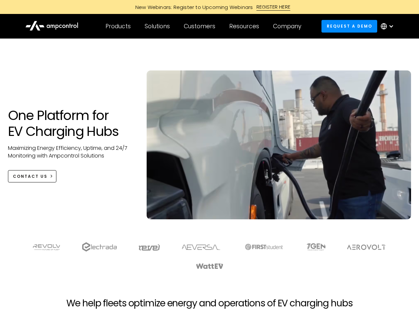
click at [204, 26] on div "Customers" at bounding box center [200, 26] width 32 height 7
click at [118, 26] on div "Products" at bounding box center [118, 26] width 25 height 7
click at [158, 26] on div "Solutions" at bounding box center [157, 26] width 25 height 7
click at [201, 26] on div "Customers" at bounding box center [200, 26] width 32 height 7
click at [246, 26] on div "Resources" at bounding box center [244, 26] width 30 height 7
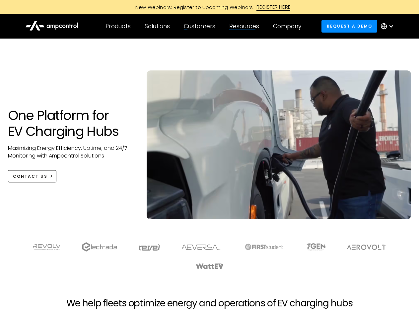
click at [289, 26] on div "Company" at bounding box center [287, 26] width 28 height 7
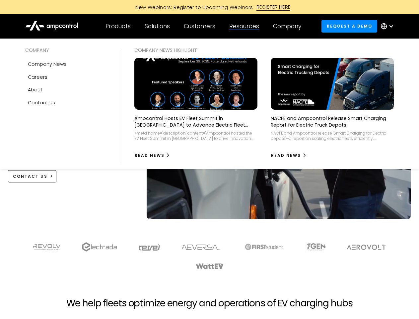
click at [389, 26] on div at bounding box center [391, 26] width 5 height 5
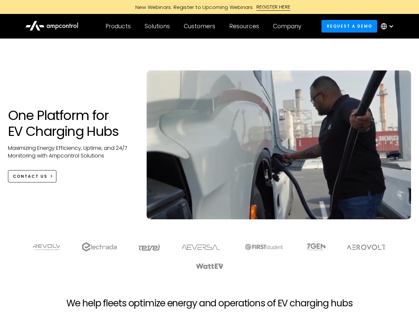
click at [204, 26] on div "Customers" at bounding box center [200, 26] width 32 height 7
click at [118, 26] on div "Products" at bounding box center [118, 26] width 25 height 7
click at [158, 26] on div "Solutions" at bounding box center [157, 26] width 25 height 7
click at [201, 26] on div "Customers" at bounding box center [200, 26] width 32 height 7
click at [246, 26] on div "Resources" at bounding box center [244, 26] width 30 height 7
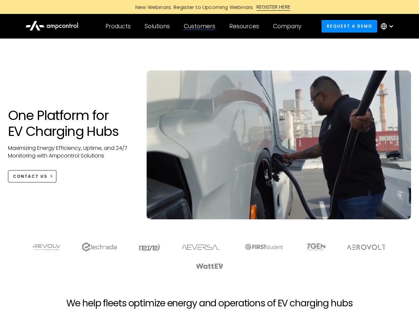
click at [289, 26] on div "Company" at bounding box center [287, 26] width 28 height 7
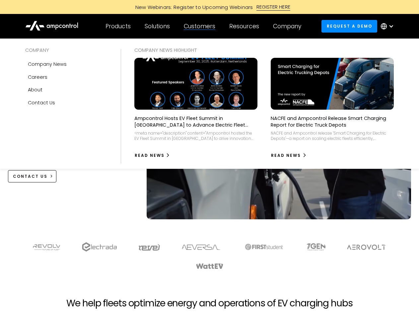
click at [389, 26] on div at bounding box center [391, 26] width 5 height 5
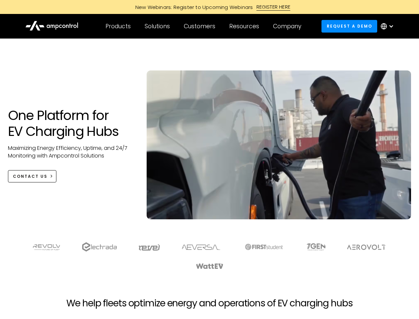
click at [204, 26] on div "Customers" at bounding box center [200, 26] width 32 height 7
click at [118, 26] on div "Products" at bounding box center [118, 26] width 25 height 7
click at [158, 26] on div "Solutions" at bounding box center [157, 26] width 25 height 7
click at [201, 26] on div "Customers" at bounding box center [200, 26] width 32 height 7
click at [246, 26] on div "Resources" at bounding box center [244, 26] width 30 height 7
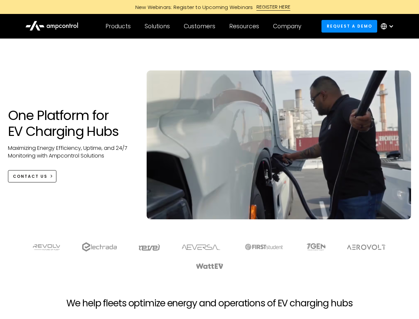
click at [289, 26] on div "Company" at bounding box center [287, 26] width 28 height 7
click at [389, 26] on div at bounding box center [391, 26] width 5 height 5
